Goal: Transaction & Acquisition: Purchase product/service

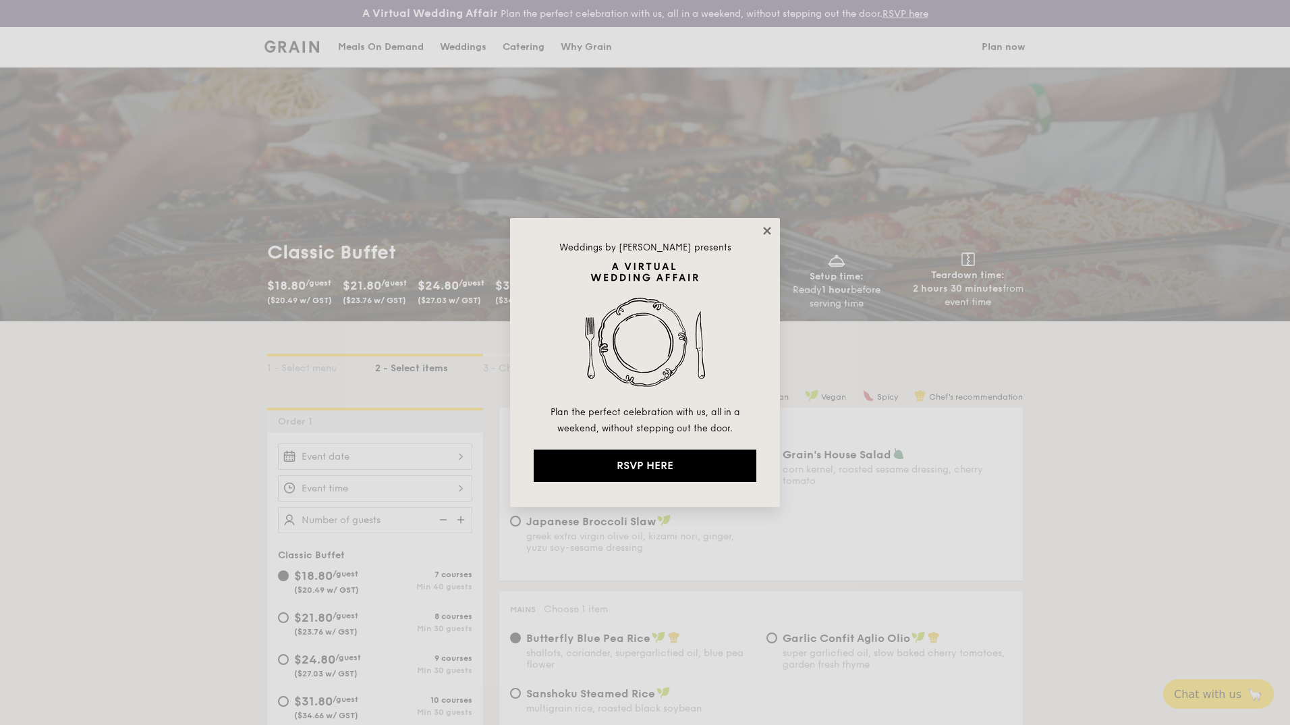
click at [770, 229] on icon at bounding box center [767, 231] width 12 height 12
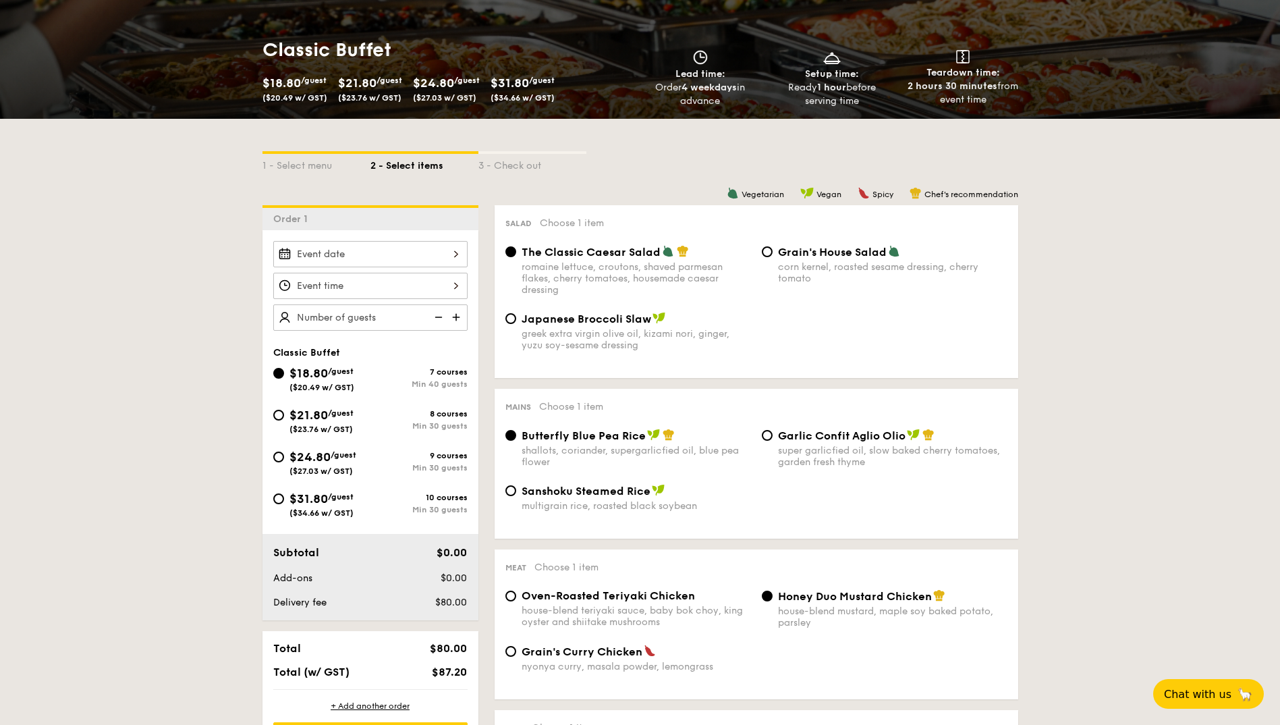
scroll to position [270, 0]
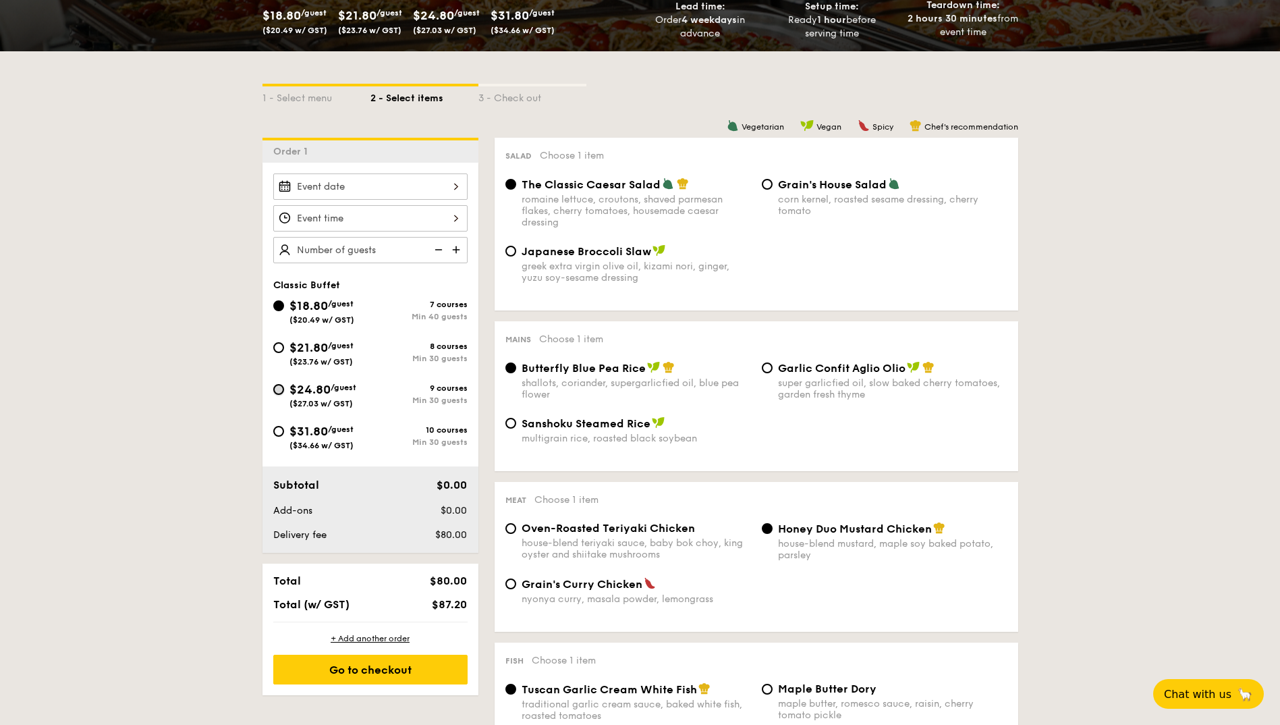
click at [279, 387] on input "$24.80 /guest ($27.03 w/ GST) 9 courses Min 30 guests" at bounding box center [278, 389] width 11 height 11
radio input "true"
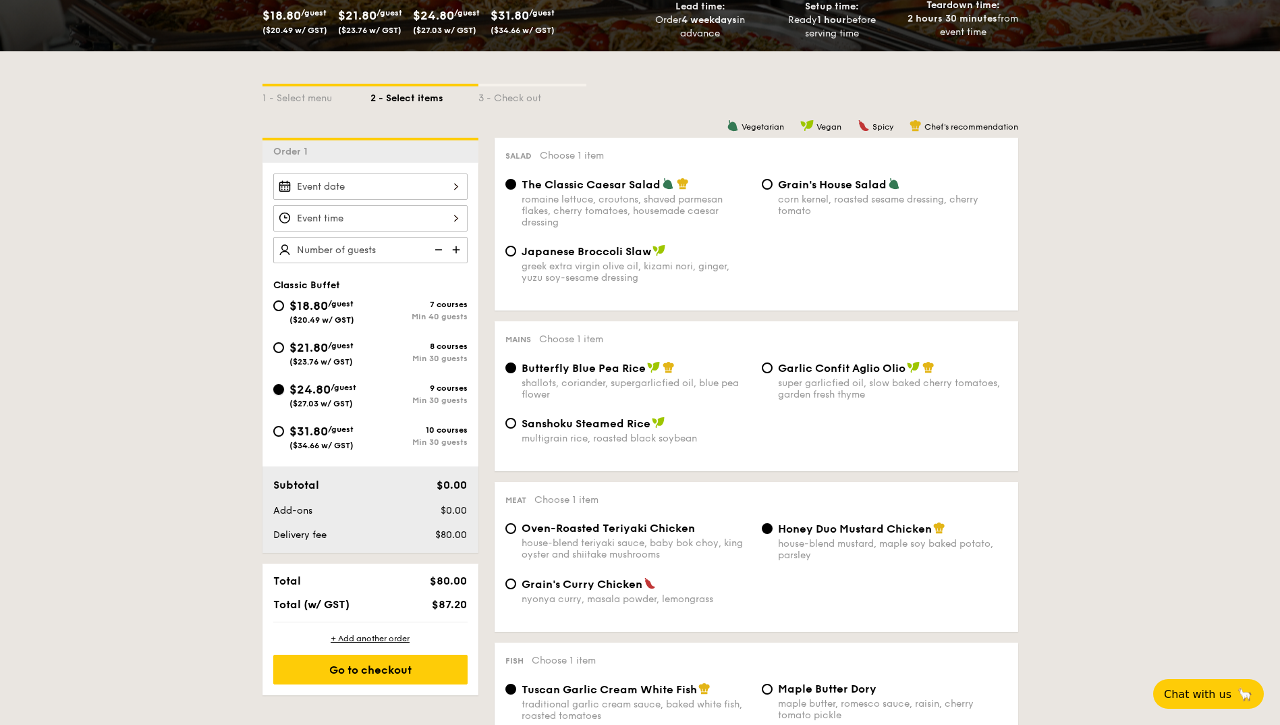
radio input "true"
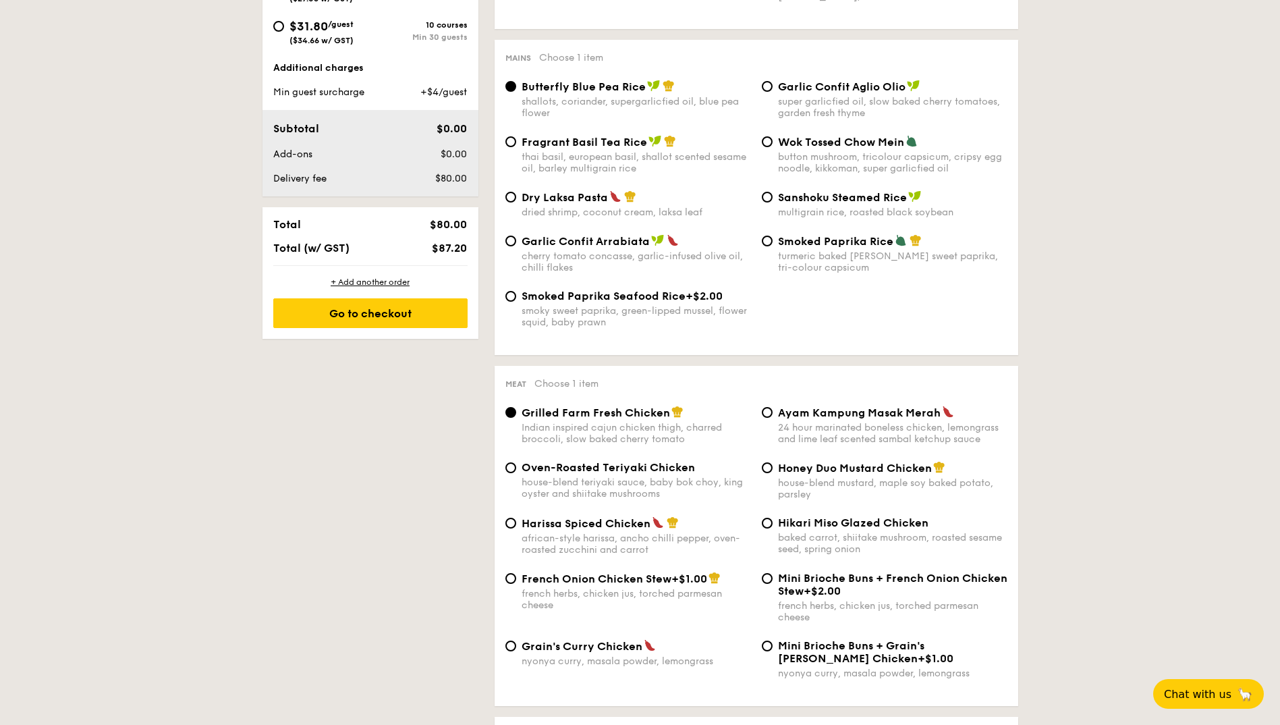
scroll to position [810, 0]
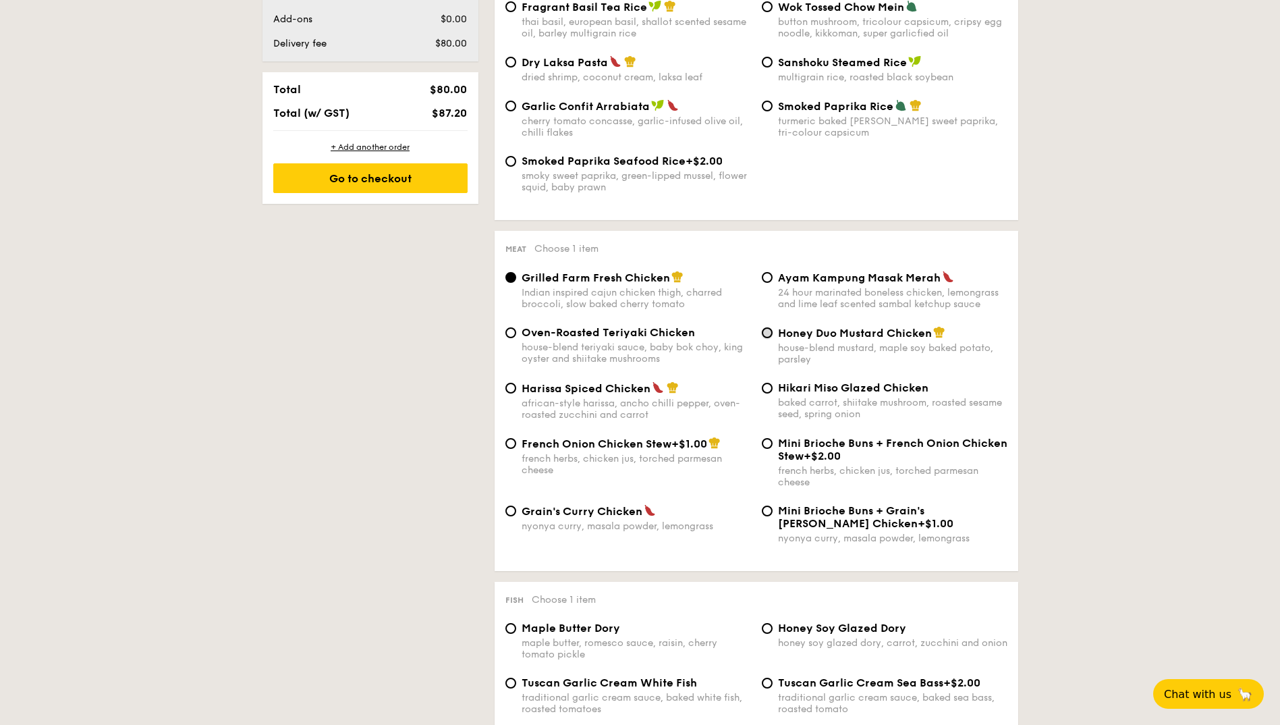
click at [772, 334] on input "Honey Duo Mustard Chicken house-blend mustard, maple soy baked potato, parsley" at bounding box center [767, 332] width 11 height 11
radio input "true"
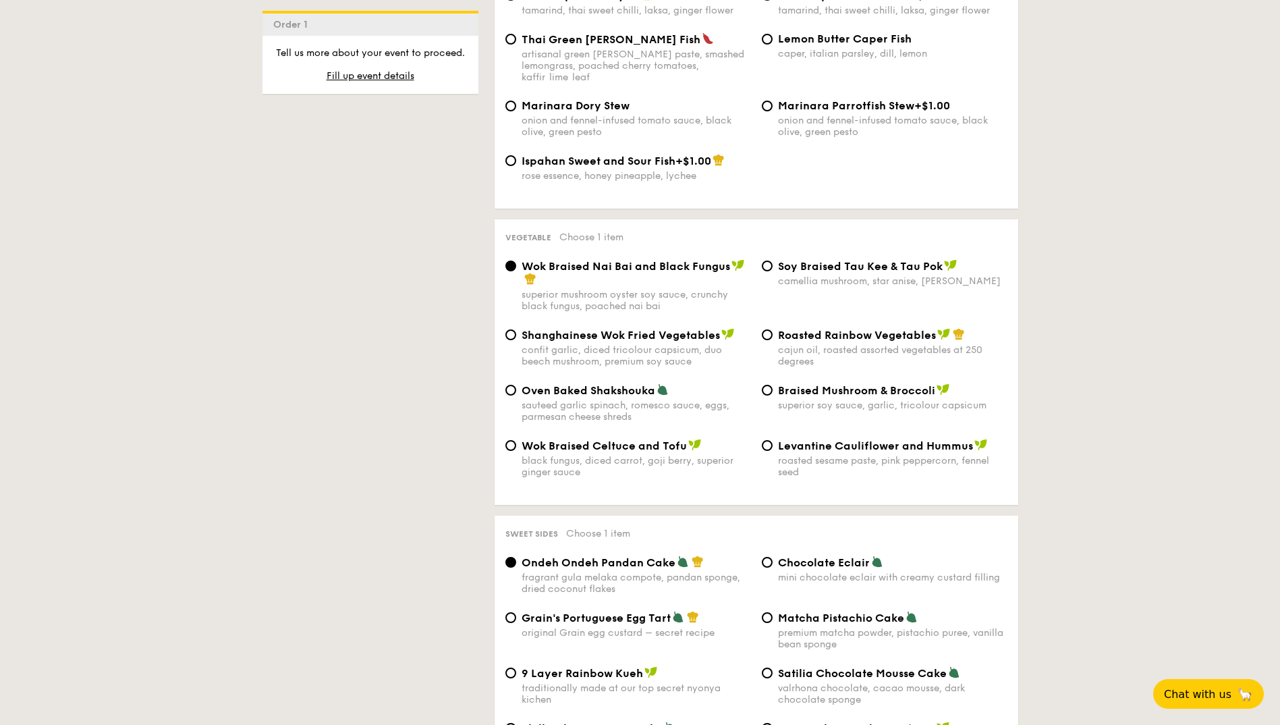
scroll to position [1619, 0]
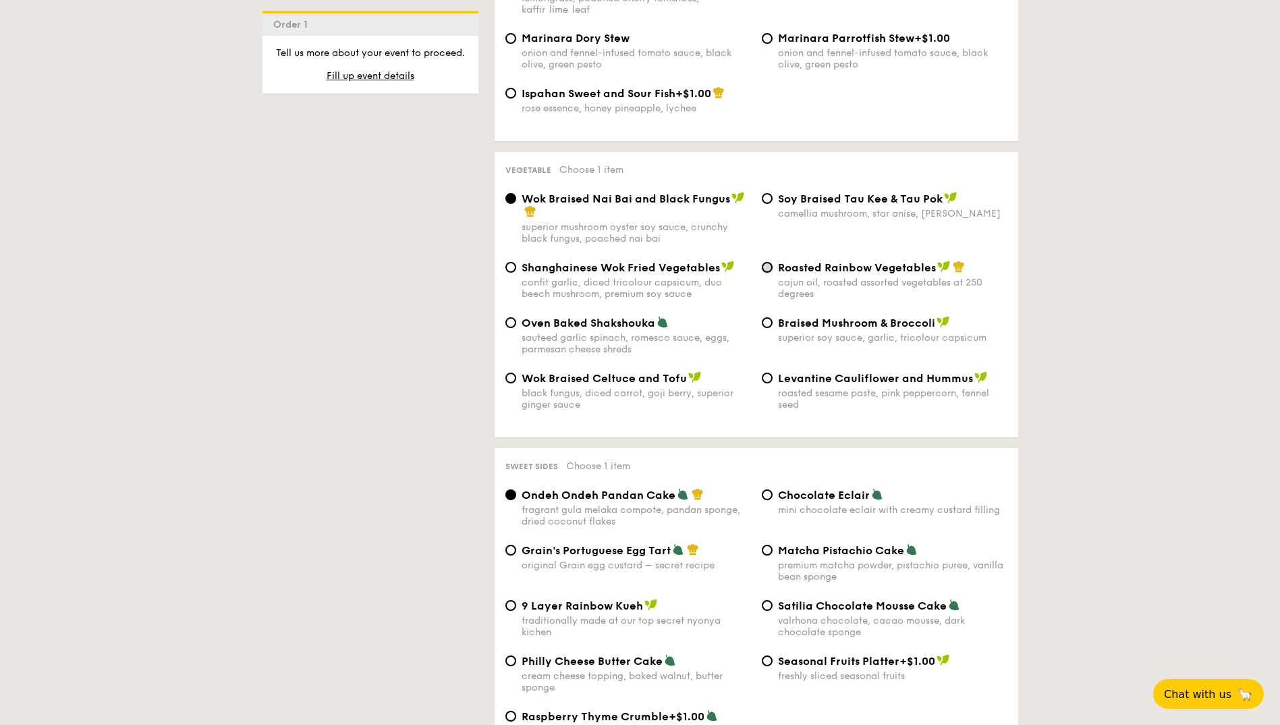
click at [766, 262] on input "Roasted Rainbow Vegetables cajun oil, roasted assorted vegetables at 250 degrees" at bounding box center [767, 267] width 11 height 11
radio input "true"
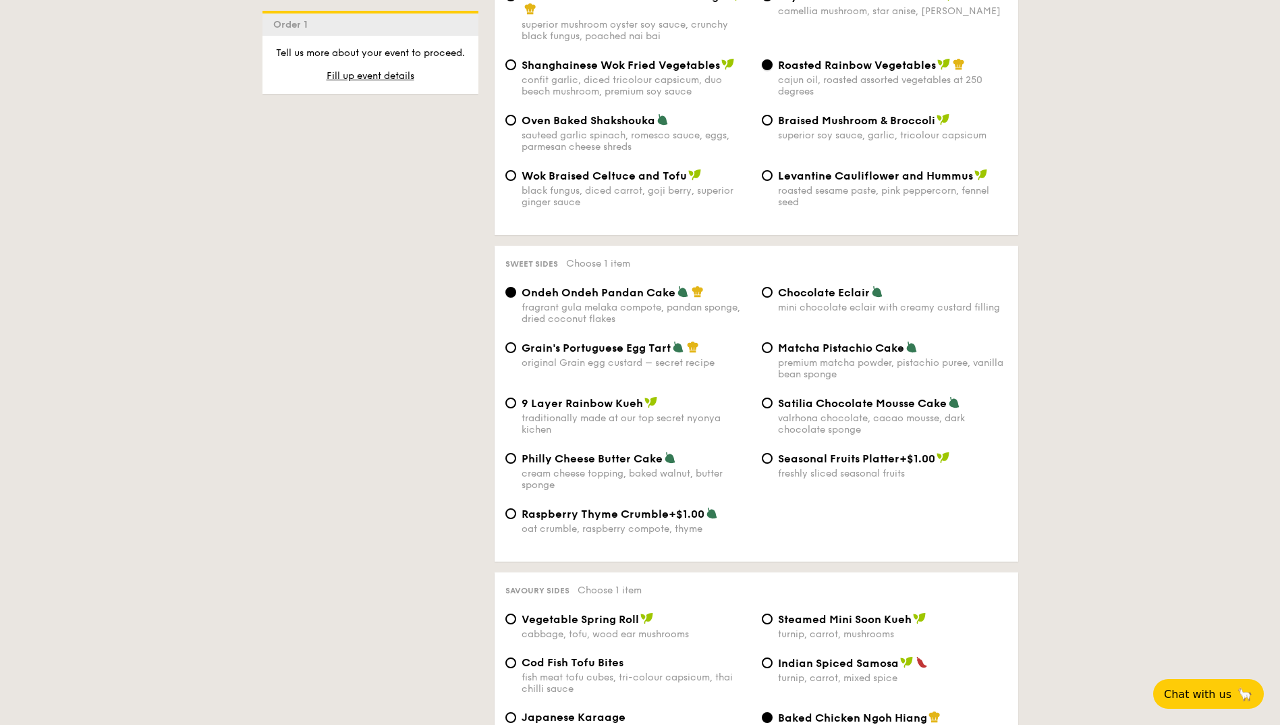
scroll to position [1956, 0]
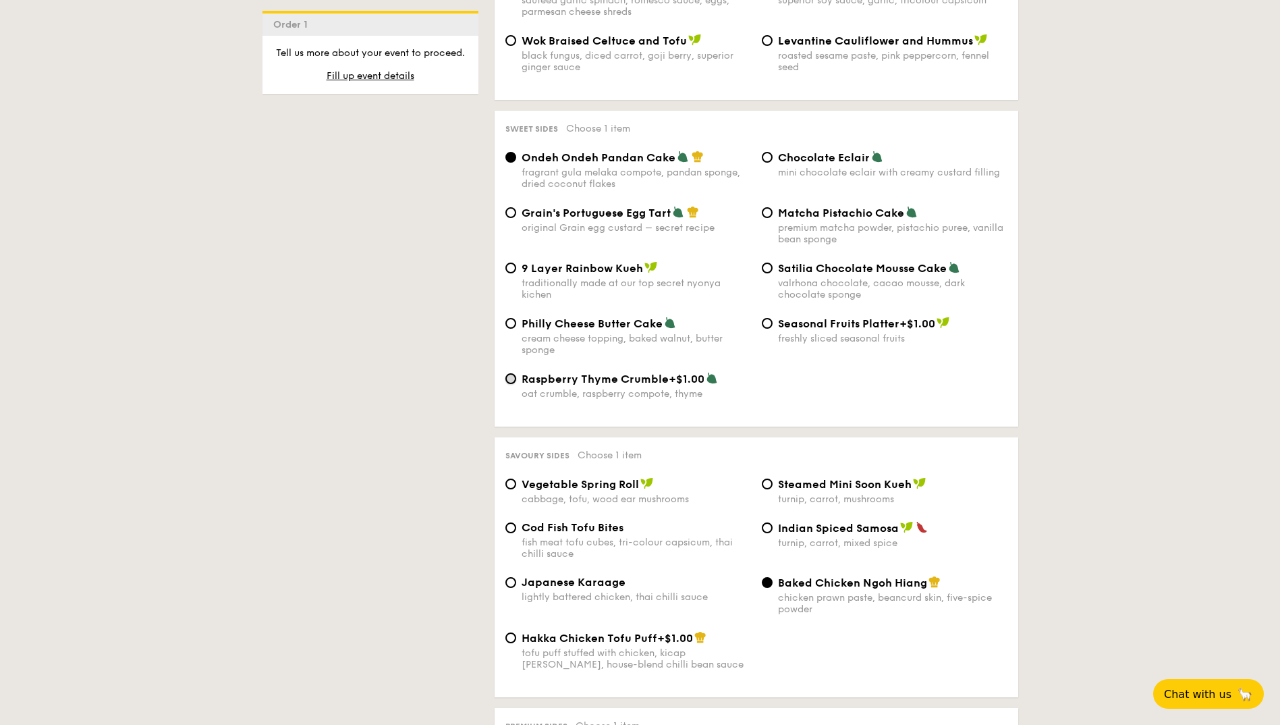
click at [510, 373] on input "Raspberry Thyme Crumble +$1.00 oat crumble, raspberry compote, thyme" at bounding box center [510, 378] width 11 height 11
radio input "true"
click at [766, 207] on input "Matcha Pistachio Cake premium matcha powder, pistachio puree, vanilla bean spon…" at bounding box center [767, 212] width 11 height 11
radio input "true"
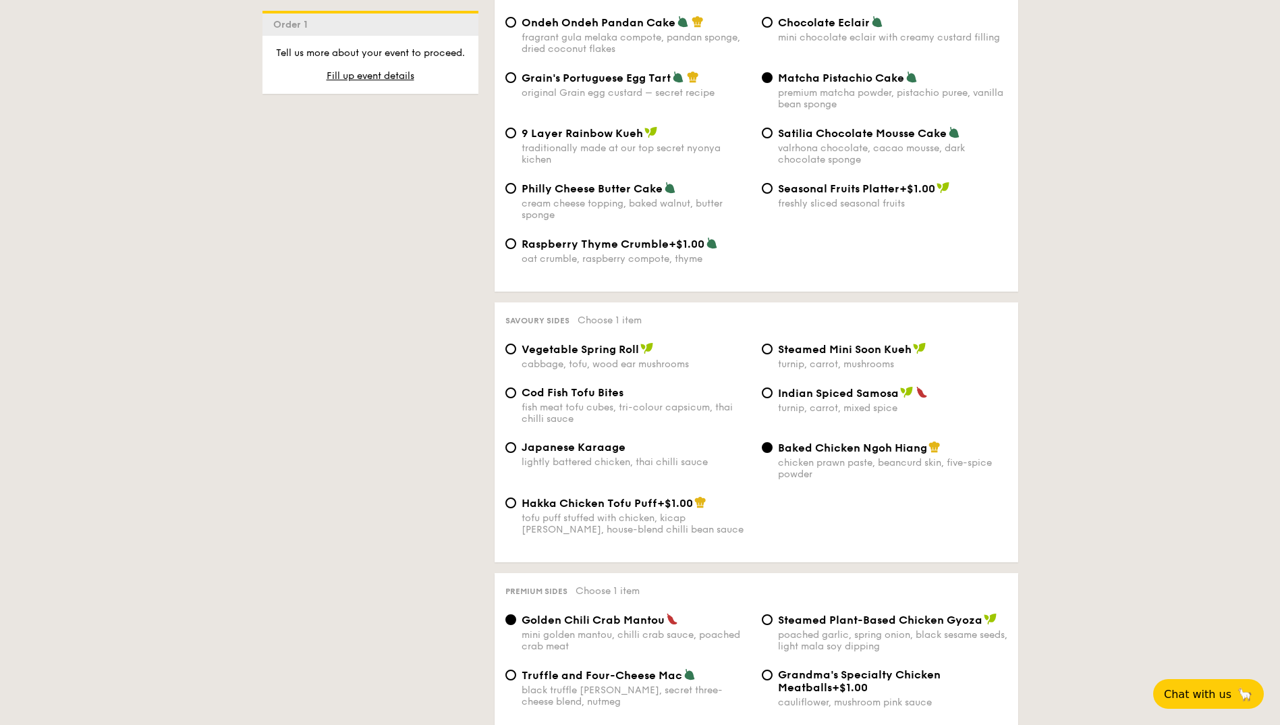
click at [770, 386] on div "Indian Spiced Samosa turnip, carrot, mixed spice" at bounding box center [884, 400] width 256 height 28
click at [766, 387] on input "Indian Spiced Samosa turnip, carrot, mixed spice" at bounding box center [767, 392] width 11 height 11
radio input "true"
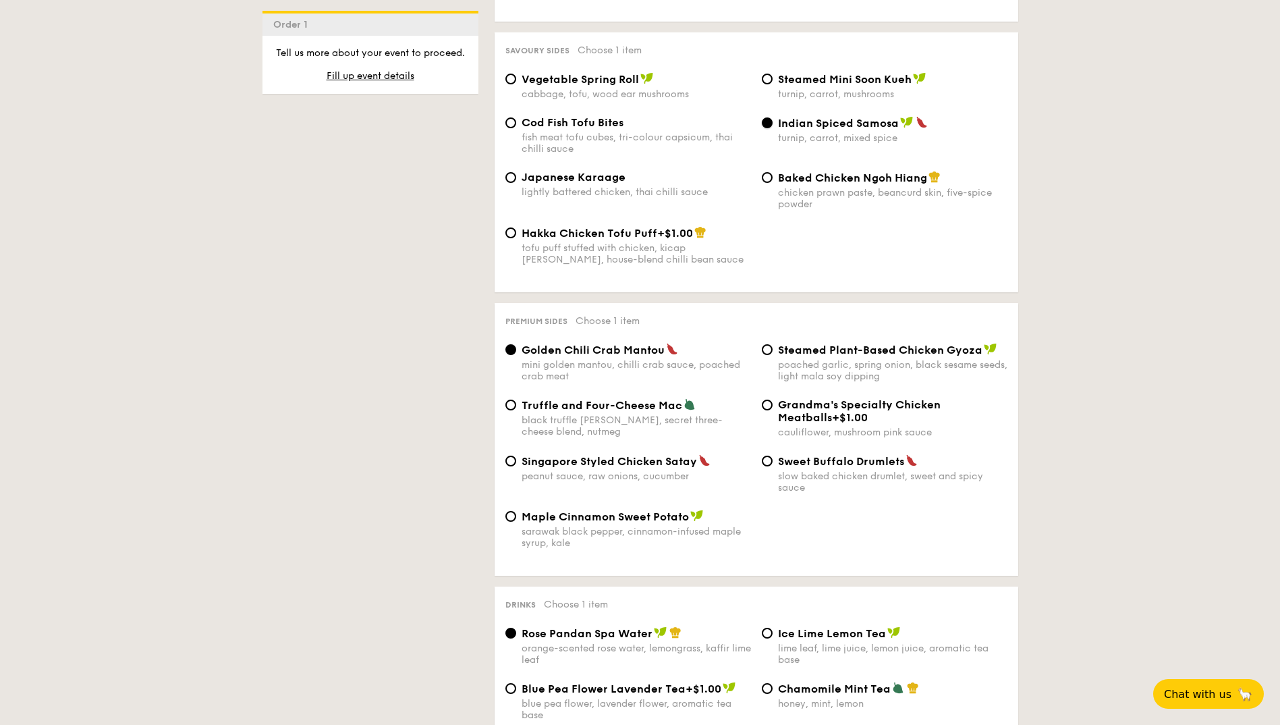
scroll to position [2496, 0]
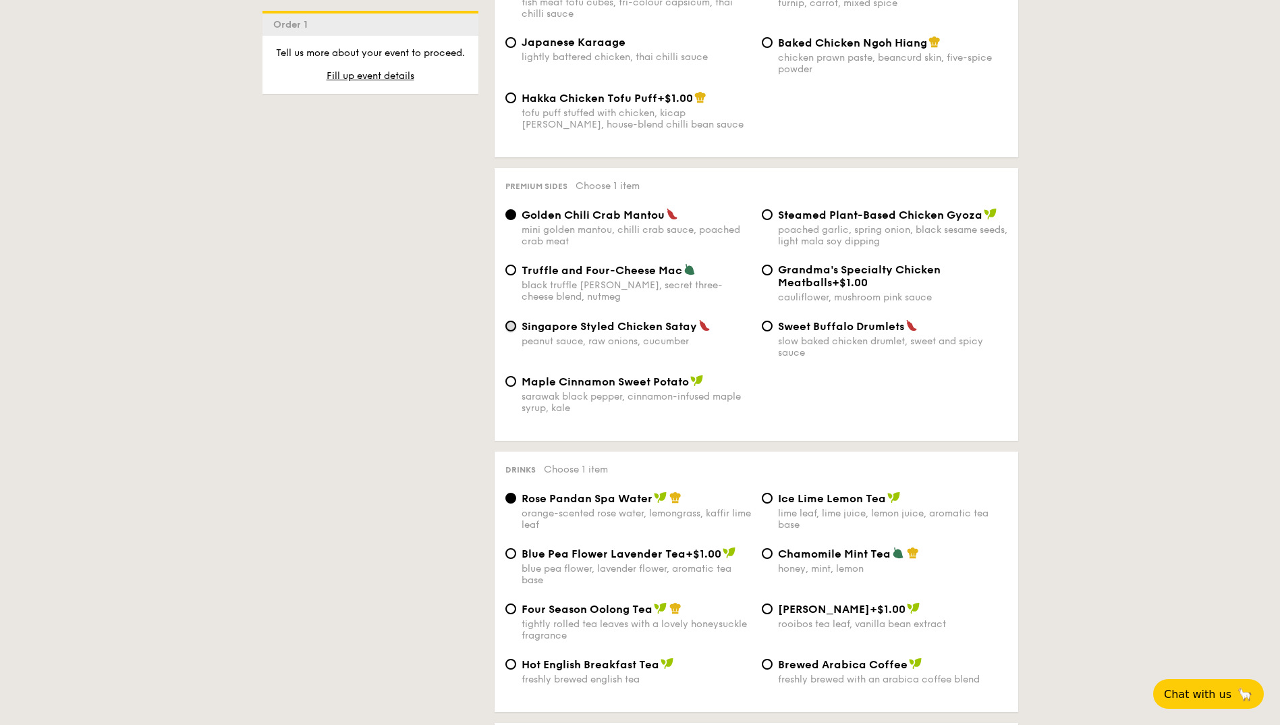
click at [514, 320] on input "Singapore Styled Chicken Satay peanut sauce, raw onions, cucumber" at bounding box center [510, 325] width 11 height 11
radio input "true"
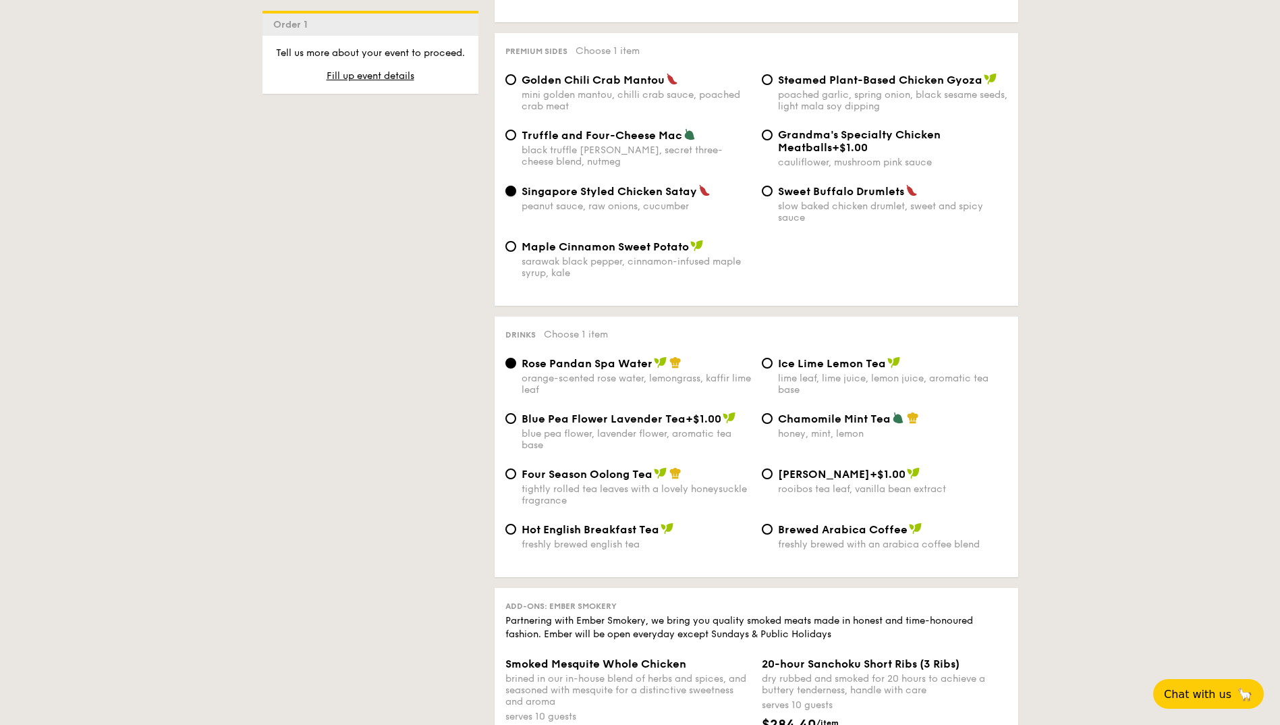
scroll to position [2698, 0]
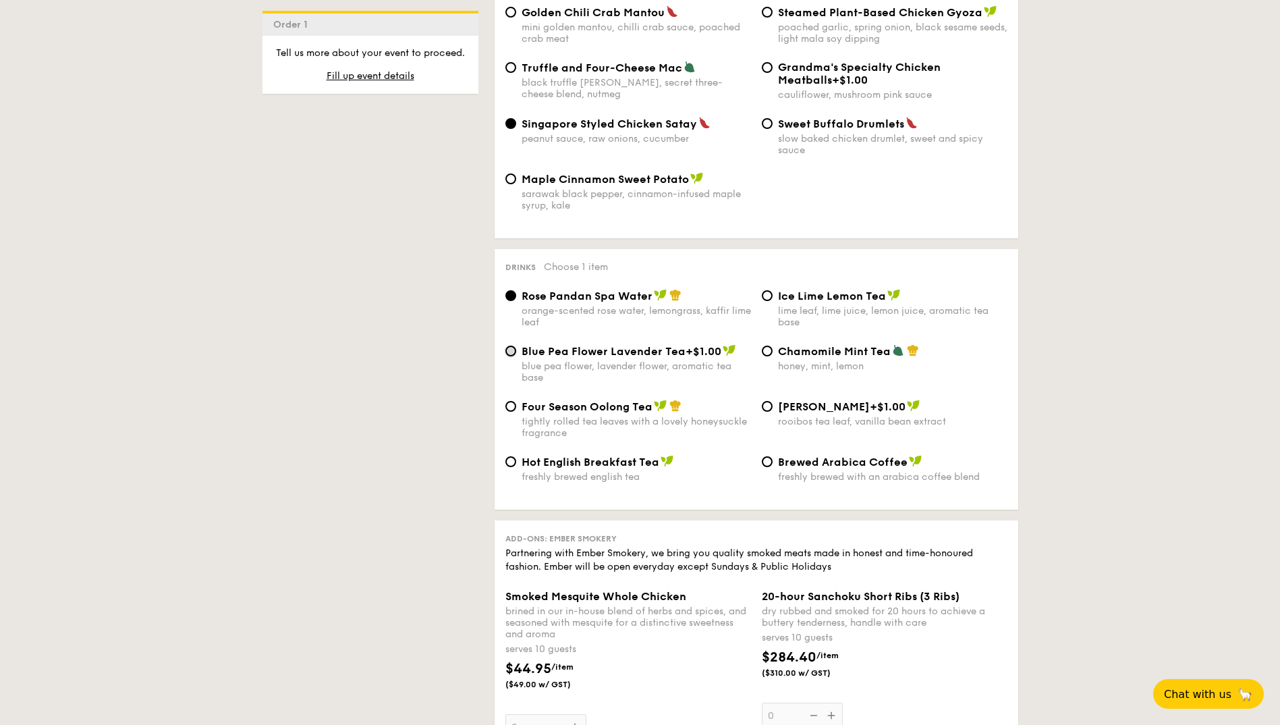
click at [513, 345] on input "Blue Pea Flower Lavender Tea +$1.00 blue pea flower, lavender flower, aromatic …" at bounding box center [510, 350] width 11 height 11
radio input "true"
click at [771, 345] on input "Chamomile Mint Tea honey, mint, lemon" at bounding box center [767, 350] width 11 height 11
radio input "true"
click at [509, 401] on input "Four Season Oolong Tea tightly rolled tea leaves with a lovely honeysuckle frag…" at bounding box center [510, 406] width 11 height 11
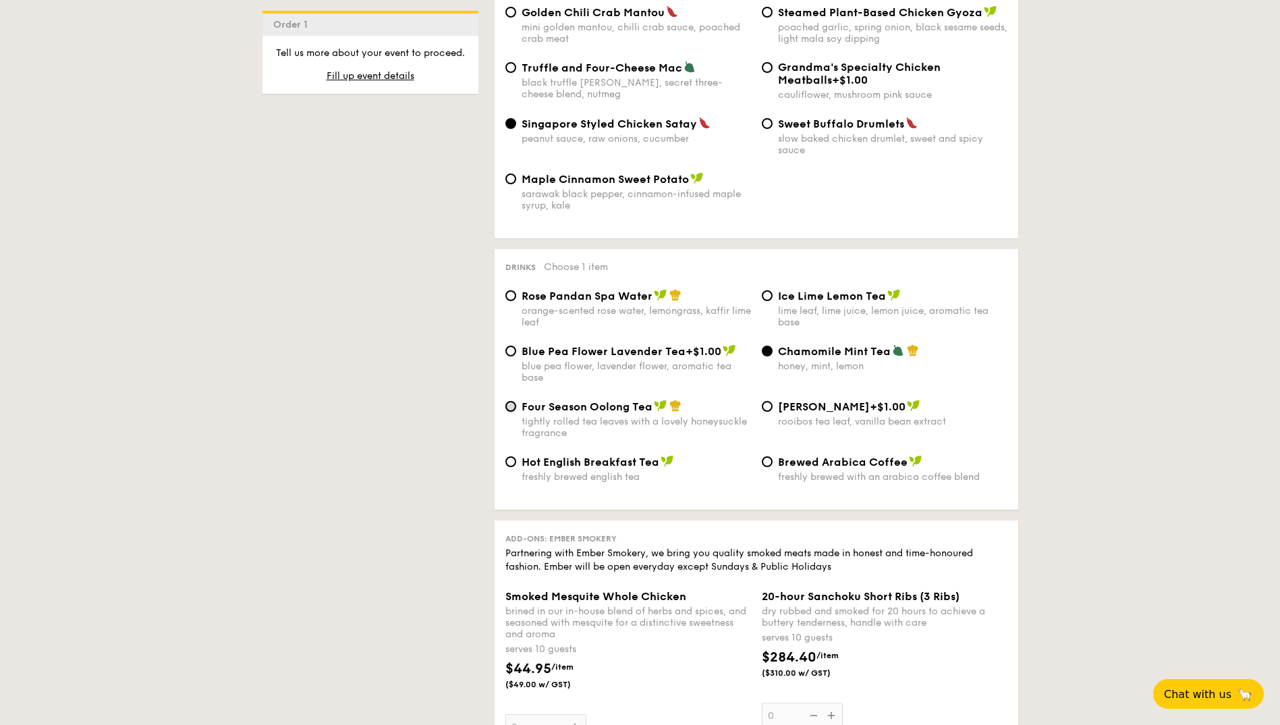
radio input "true"
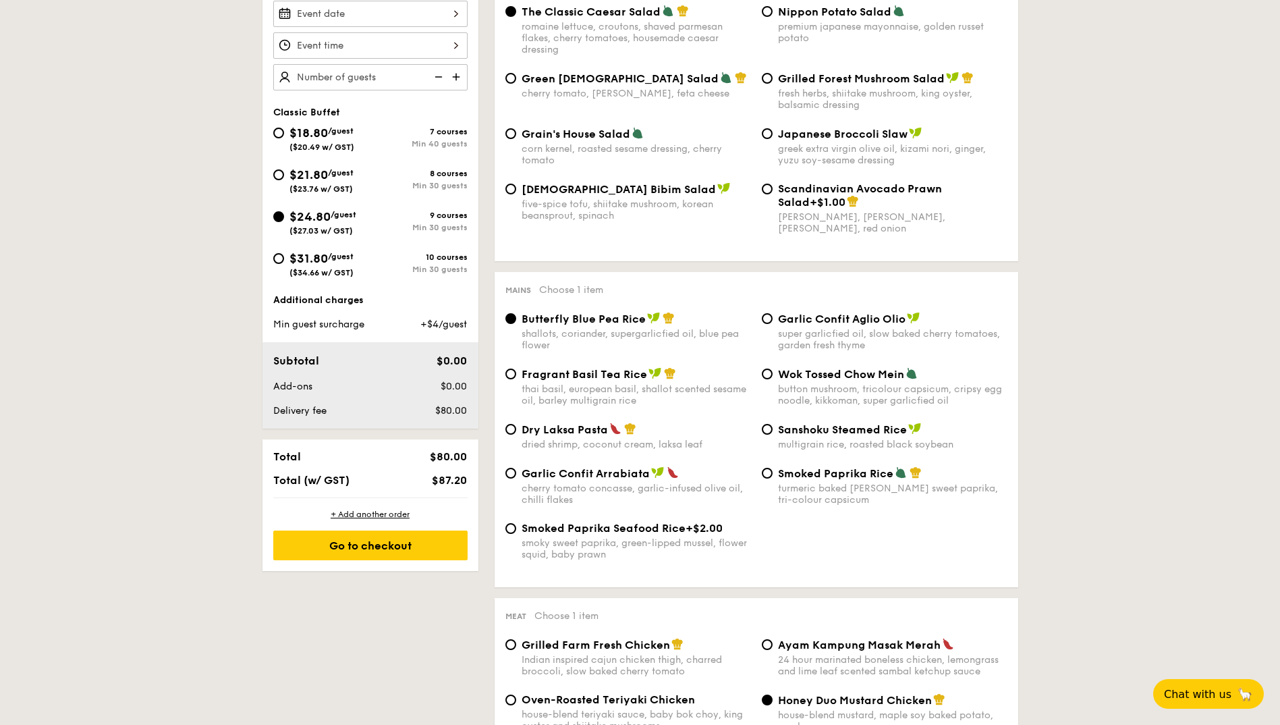
scroll to position [308, 0]
